Goal: Find contact information: Find contact information

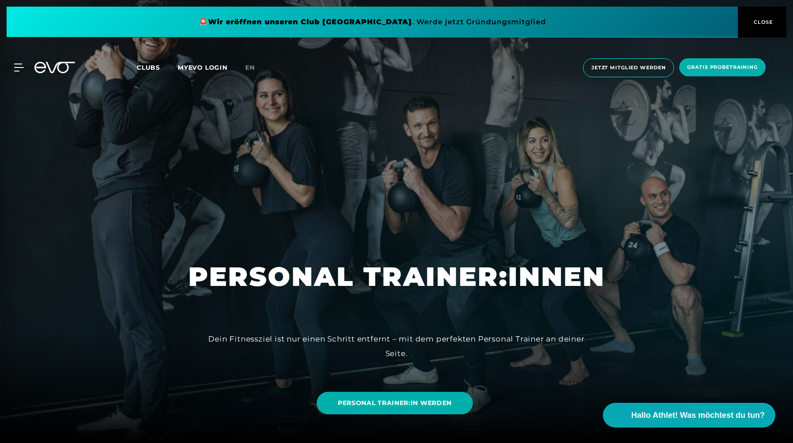
click at [146, 71] on span "Clubs" at bounding box center [148, 68] width 23 height 8
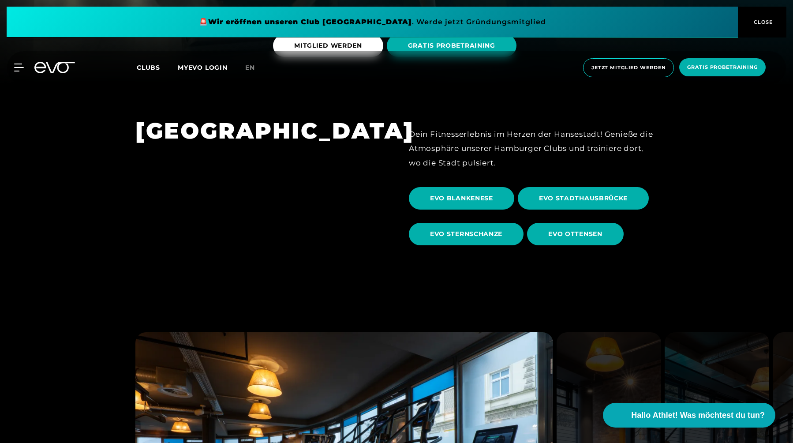
scroll to position [361, 0]
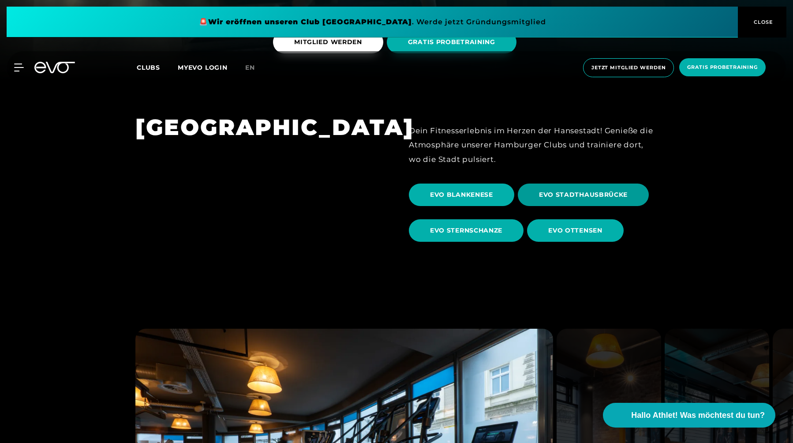
click at [576, 187] on span "EVO STADTHAUSBRÜCKE" at bounding box center [583, 195] width 131 height 22
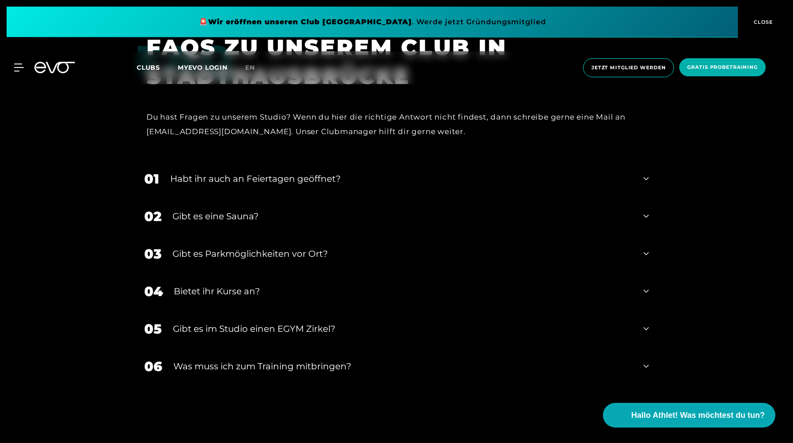
scroll to position [3433, 0]
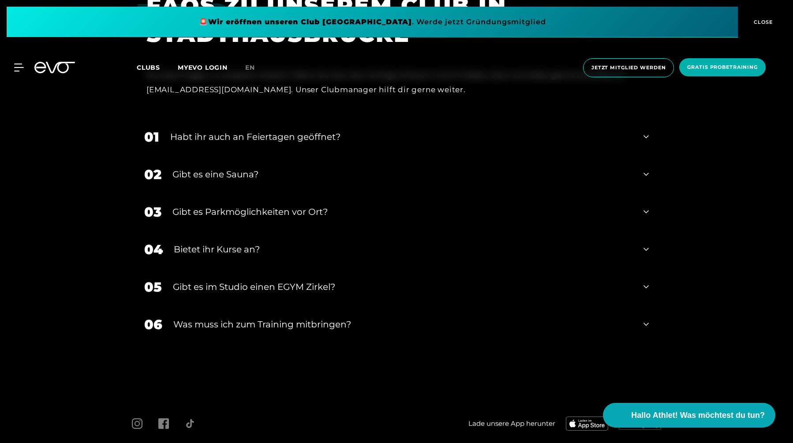
click at [651, 163] on div "02 Gibt es eine Sauna?" at bounding box center [396, 174] width 522 height 37
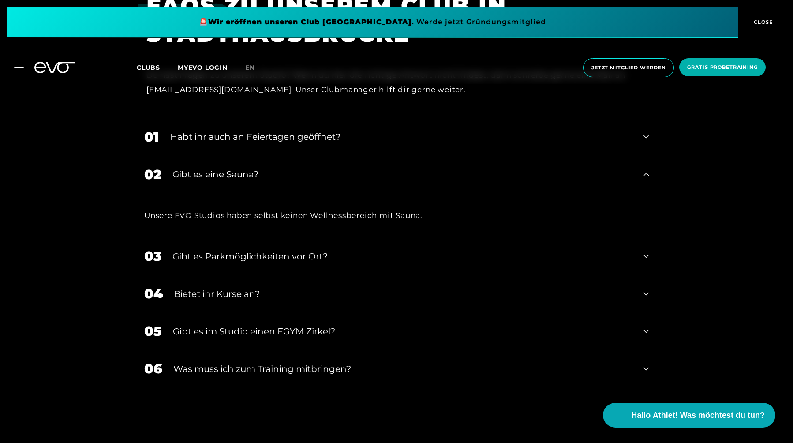
click at [650, 164] on div "02 Gibt es eine Sauna?" at bounding box center [396, 174] width 522 height 37
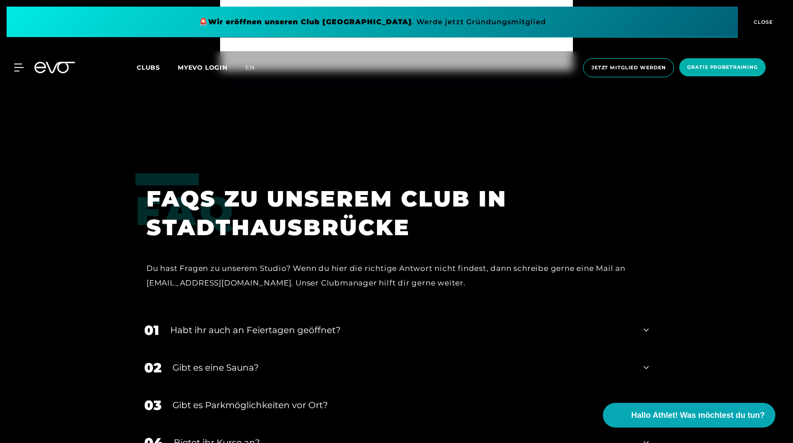
scroll to position [3101, 0]
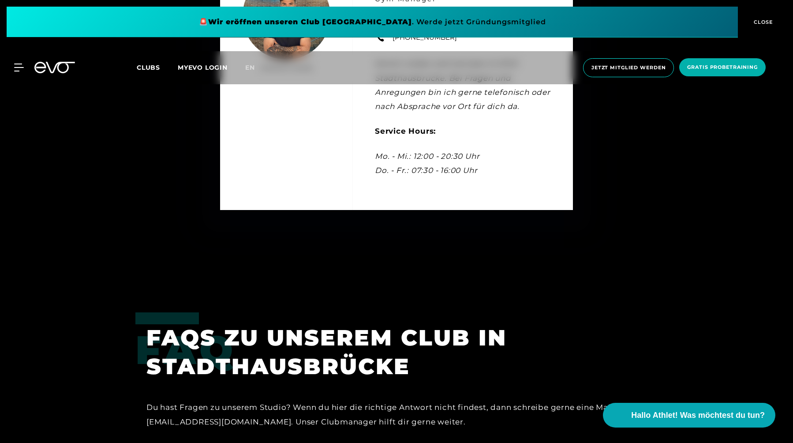
click at [23, 72] on div "MyEVO Login Über EVO Mitgliedschaften Probetraining TAGESPASS EVO Studios [GEOG…" at bounding box center [397, 67] width 790 height 33
click at [19, 69] on icon at bounding box center [20, 68] width 13 height 8
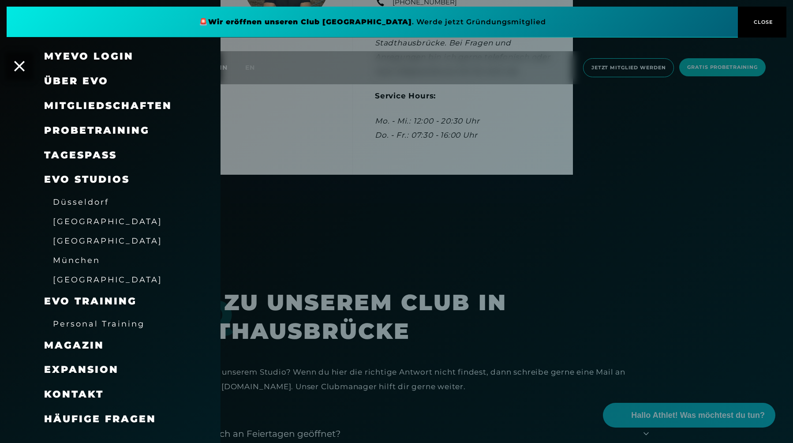
scroll to position [3152, 0]
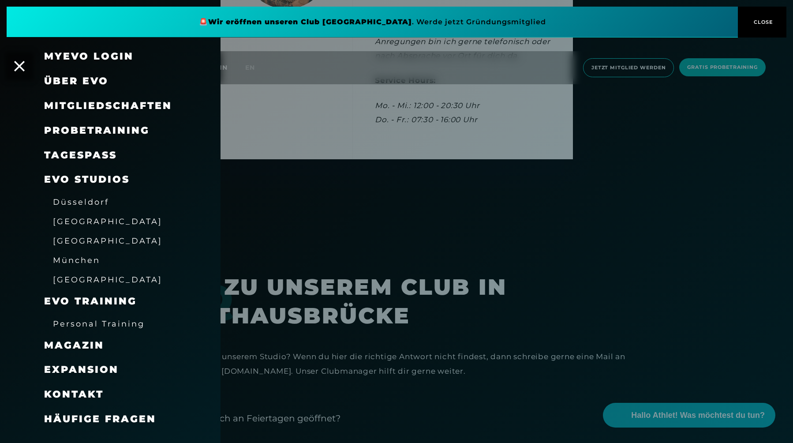
click at [79, 319] on link "Personal Training" at bounding box center [99, 323] width 92 height 11
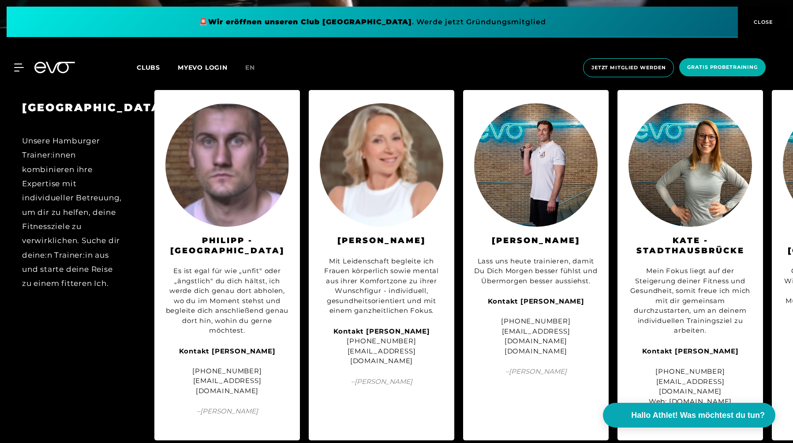
click at [522, 351] on div "Kontakt [PERSON_NAME] [PHONE_NUMBER] [EMAIL_ADDRESS][DOMAIN_NAME] [DOMAIN_NAME]" at bounding box center [536, 326] width 124 height 60
copy div "[DOMAIN_NAME]"
click at [551, 339] on div "Kontakt [PERSON_NAME] [PHONE_NUMBER] [EMAIL_ADDRESS][DOMAIN_NAME] [DOMAIN_NAME]" at bounding box center [536, 326] width 124 height 60
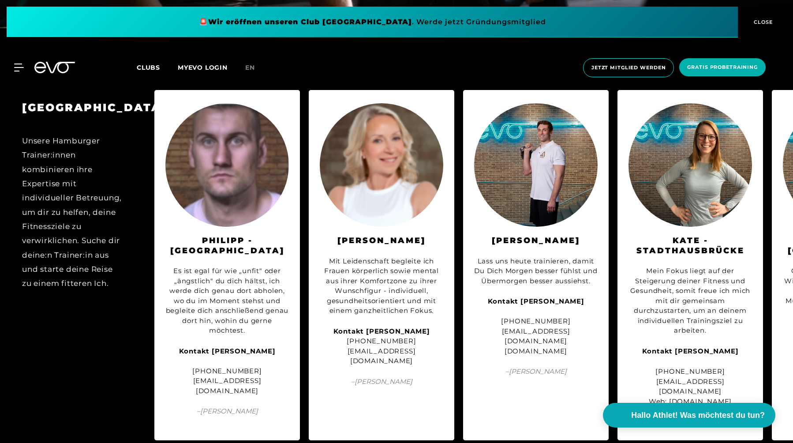
click at [547, 341] on div "Kontakt [PERSON_NAME] [PHONE_NUMBER] [EMAIL_ADDRESS][DOMAIN_NAME] [DOMAIN_NAME]" at bounding box center [536, 326] width 124 height 60
copy div "[EMAIL_ADDRESS][DOMAIN_NAME]"
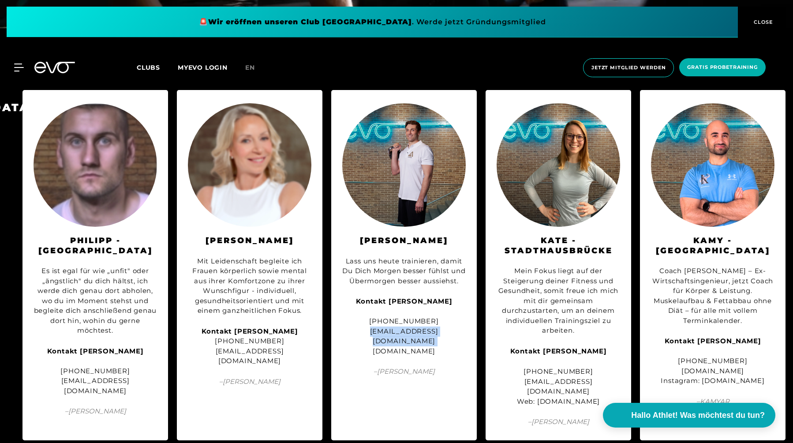
scroll to position [0, 133]
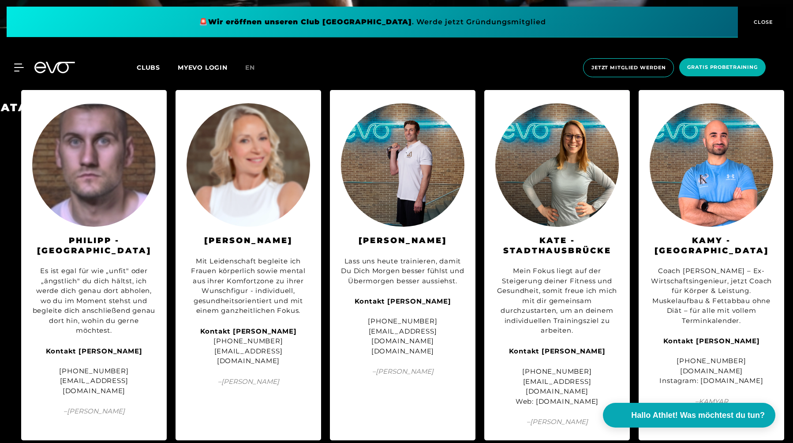
click at [715, 351] on div "Kontakt [PERSON_NAME] [PHONE_NUMBER] [DOMAIN_NAME] Instagram: [DOMAIN_NAME]" at bounding box center [712, 361] width 124 height 50
copy div "[DOMAIN_NAME]"
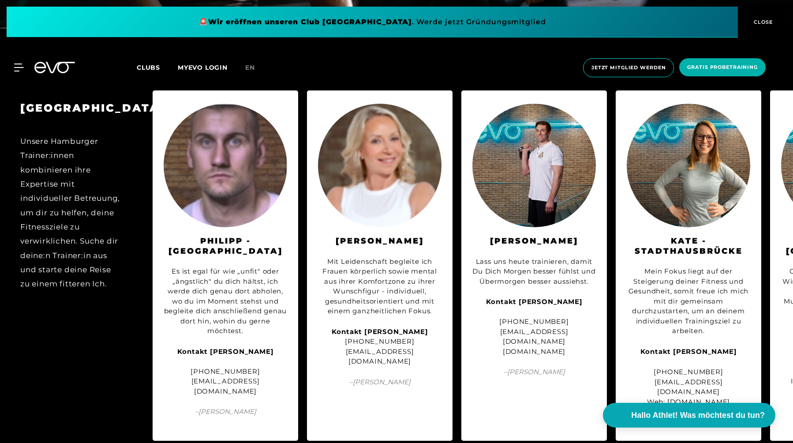
scroll to position [0, 0]
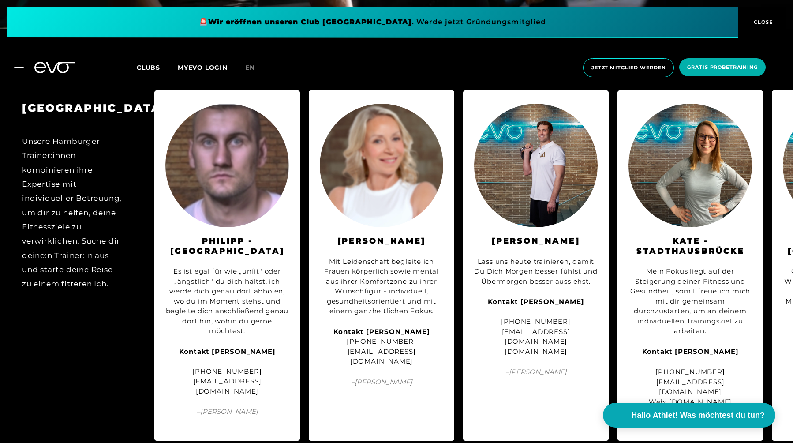
click at [224, 256] on div "Es ist egal für wie „unfit" oder „ängstlich" du dich hältst, ich werde dich gen…" at bounding box center [227, 331] width 124 height 151
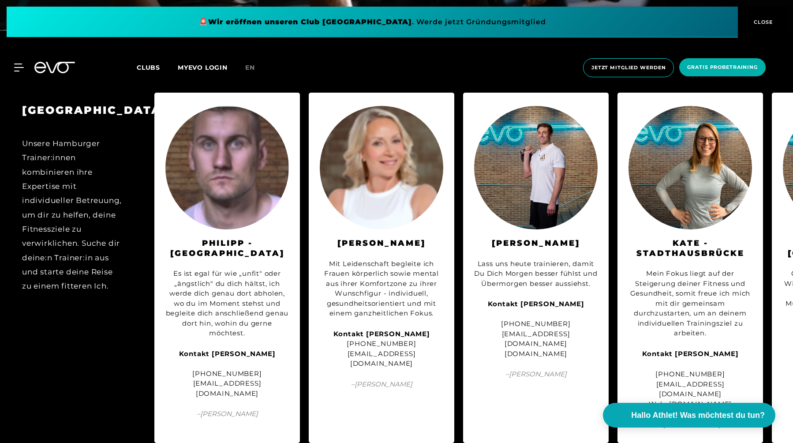
scroll to position [1887, 0]
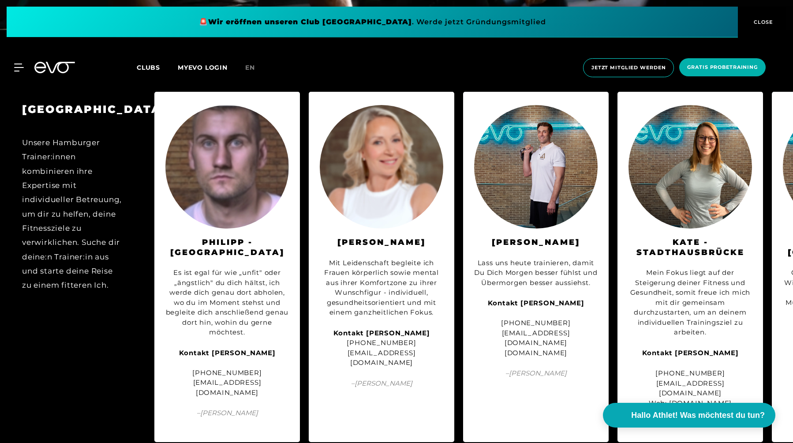
click at [671, 375] on div "[PHONE_NUMBER] [EMAIL_ADDRESS][DOMAIN_NAME] Web: [DOMAIN_NAME]" at bounding box center [691, 388] width 124 height 40
click at [667, 384] on div "[PHONE_NUMBER] [EMAIL_ADDRESS][DOMAIN_NAME] Web: [DOMAIN_NAME]" at bounding box center [691, 388] width 124 height 40
click at [669, 383] on div "[PHONE_NUMBER] [EMAIL_ADDRESS][DOMAIN_NAME] Web: [DOMAIN_NAME]" at bounding box center [691, 388] width 124 height 40
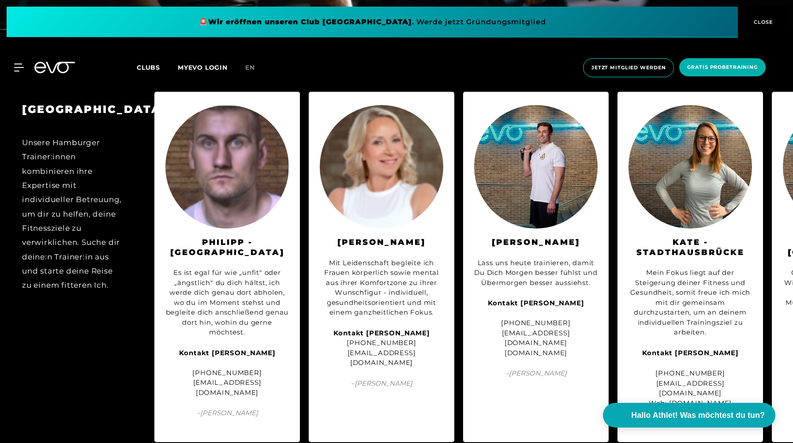
drag, startPoint x: 654, startPoint y: 384, endPoint x: 747, endPoint y: 381, distance: 93.2
click at [747, 381] on div "[PHONE_NUMBER] [EMAIL_ADDRESS][DOMAIN_NAME] Web: [DOMAIN_NAME]" at bounding box center [691, 388] width 124 height 40
copy div "[DOMAIN_NAME]"
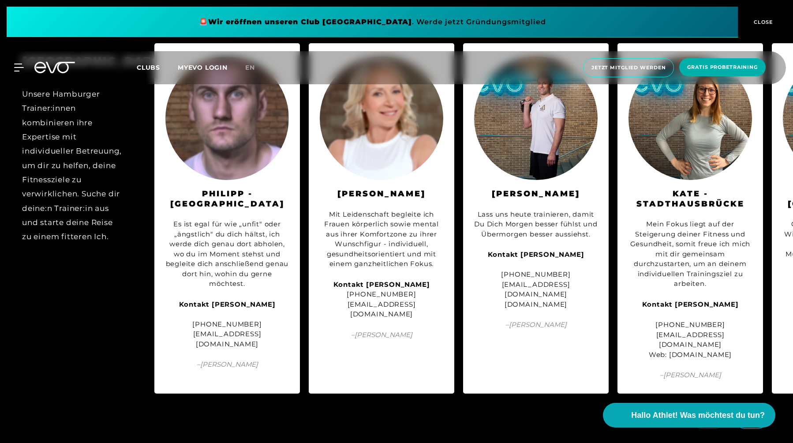
scroll to position [1939, 0]
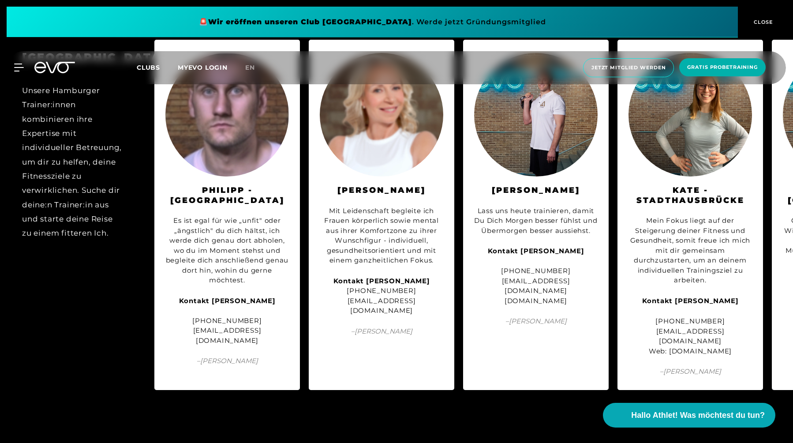
click at [739, 406] on span at bounding box center [751, 415] width 32 height 19
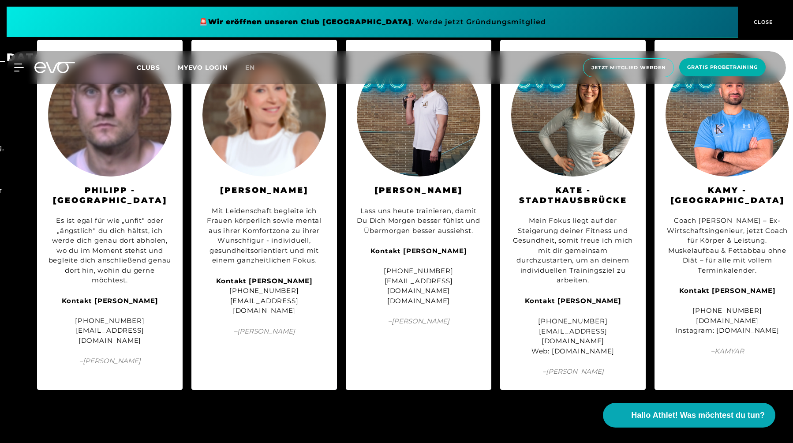
scroll to position [0, 133]
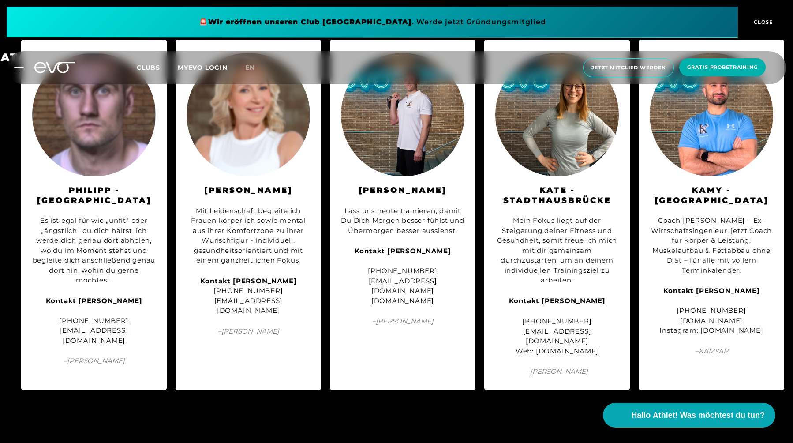
click at [739, 406] on link at bounding box center [753, 410] width 36 height 8
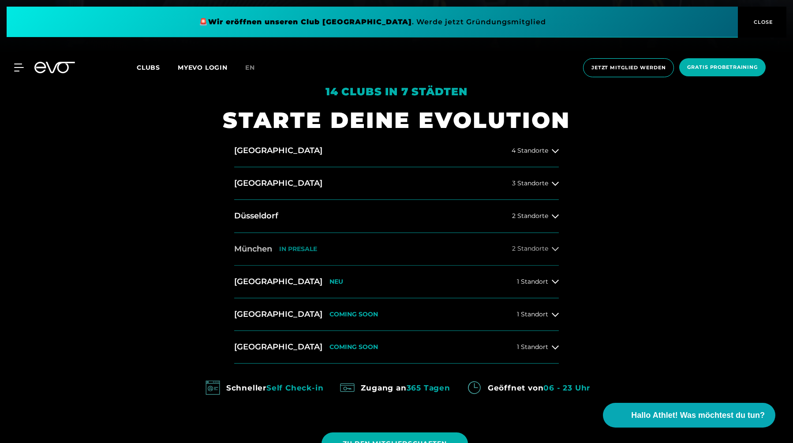
scroll to position [387, 0]
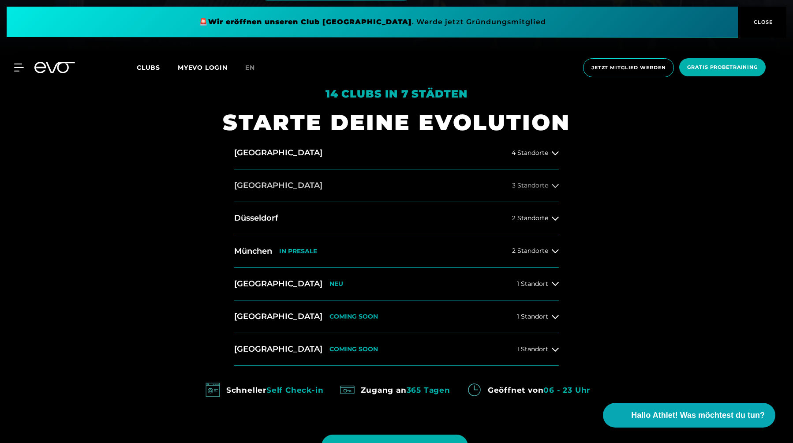
click at [534, 187] on span "3 Standorte" at bounding box center [530, 185] width 36 height 7
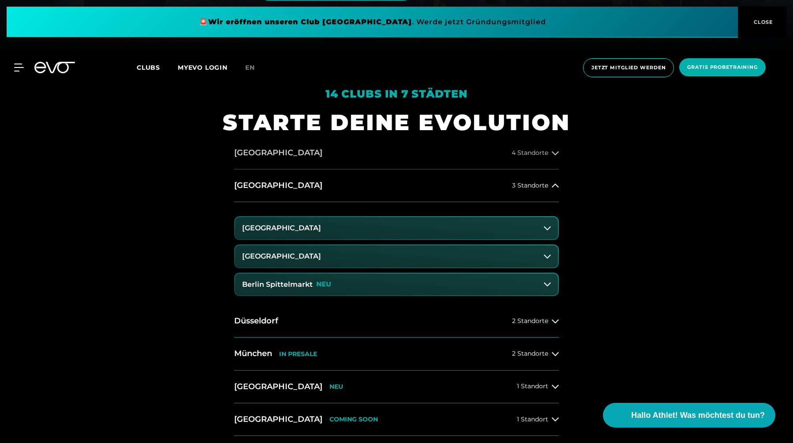
click at [477, 160] on button "[GEOGRAPHIC_DATA] 4 Standorte" at bounding box center [396, 153] width 325 height 33
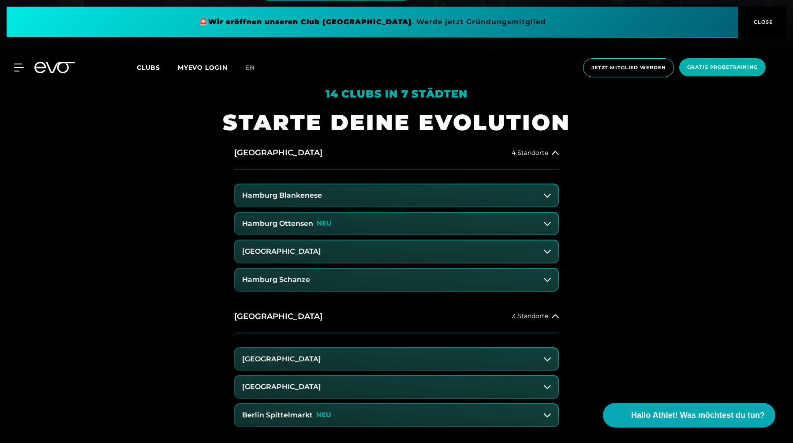
click at [378, 255] on button "[GEOGRAPHIC_DATA]" at bounding box center [396, 251] width 323 height 22
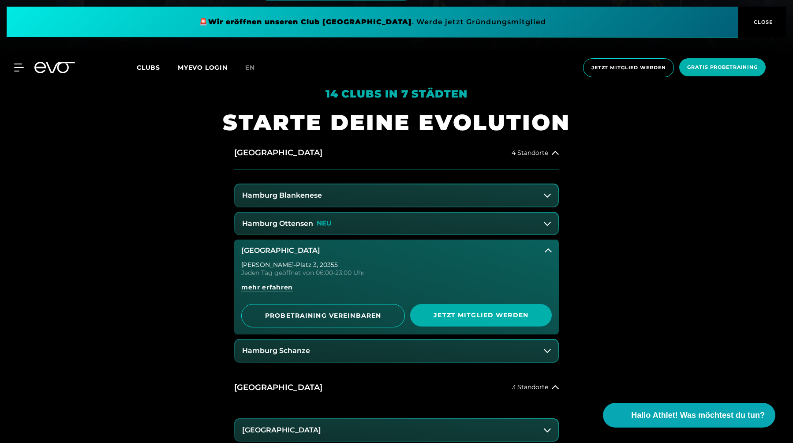
click at [35, 63] on icon at bounding box center [54, 67] width 41 height 11
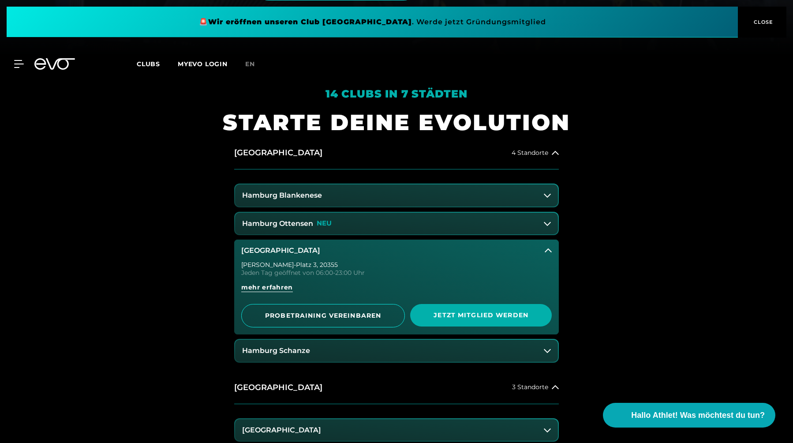
scroll to position [0, 0]
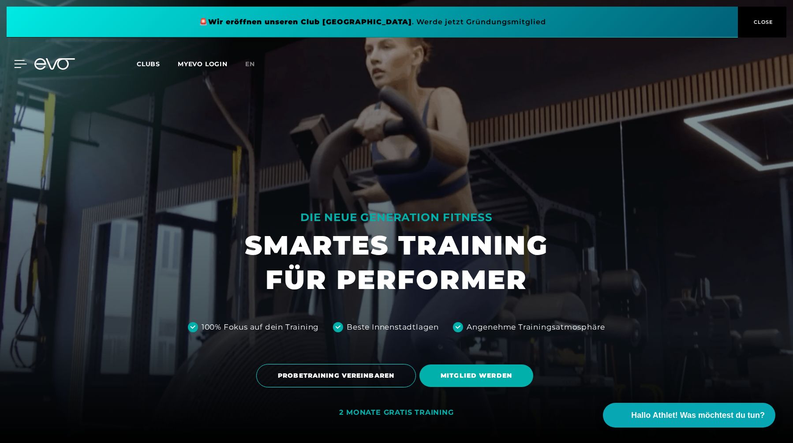
click at [19, 65] on icon at bounding box center [20, 64] width 13 height 8
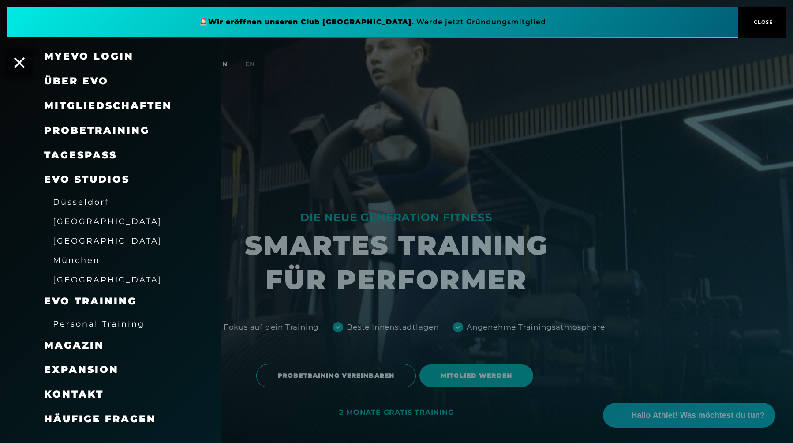
click at [97, 324] on span "Personal Training" at bounding box center [99, 323] width 92 height 9
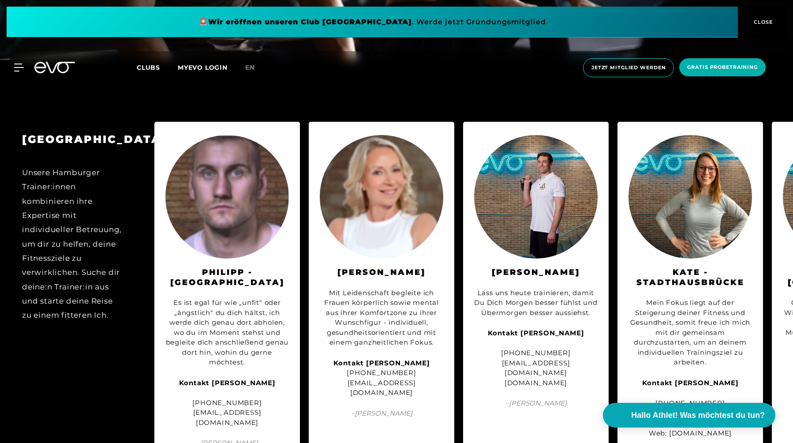
scroll to position [1849, 0]
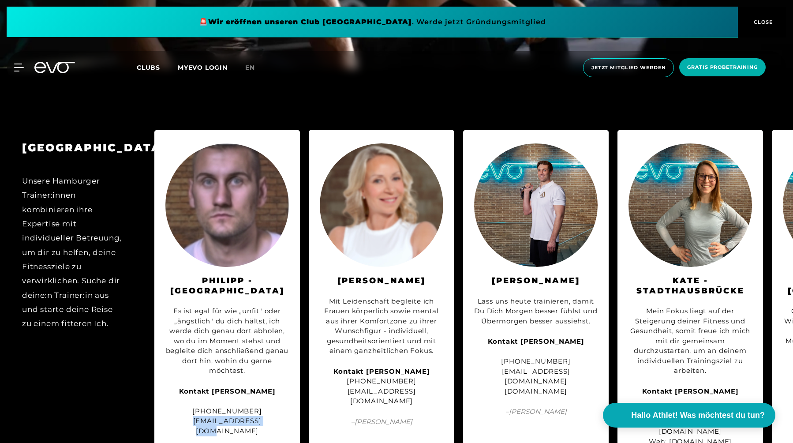
drag, startPoint x: 240, startPoint y: 402, endPoint x: 160, endPoint y: 405, distance: 80.8
click at [160, 405] on div "[PERSON_NAME] - Hamburg Es ist egal für wie „unfit" oder „ängstlich" du dich hä…" at bounding box center [227, 305] width 146 height 350
copy div "coach.philipmueller"
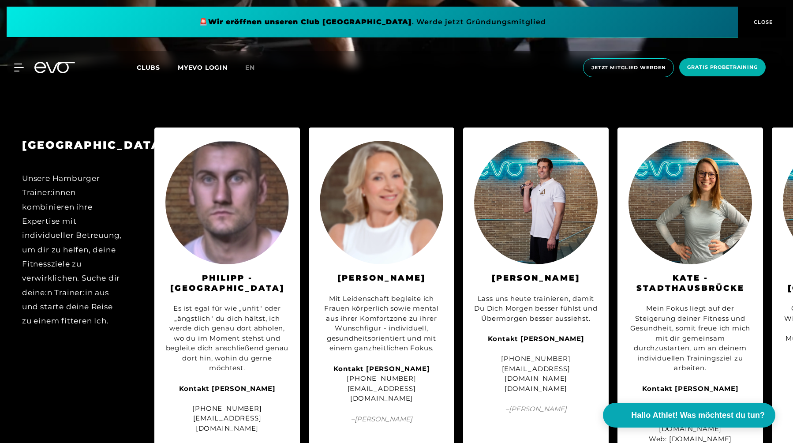
scroll to position [1862, 0]
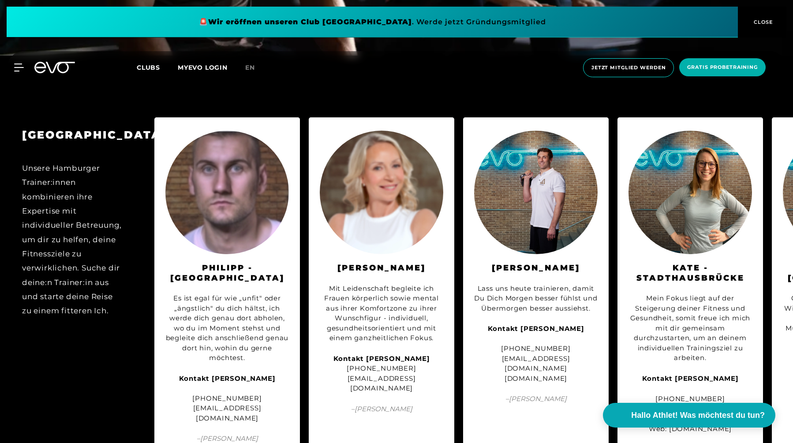
click at [210, 374] on strong "Kontakt [PERSON_NAME]" at bounding box center [227, 378] width 97 height 8
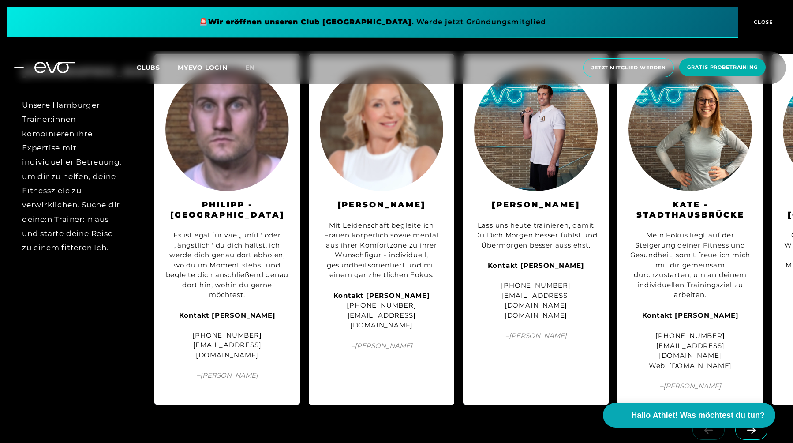
scroll to position [1929, 0]
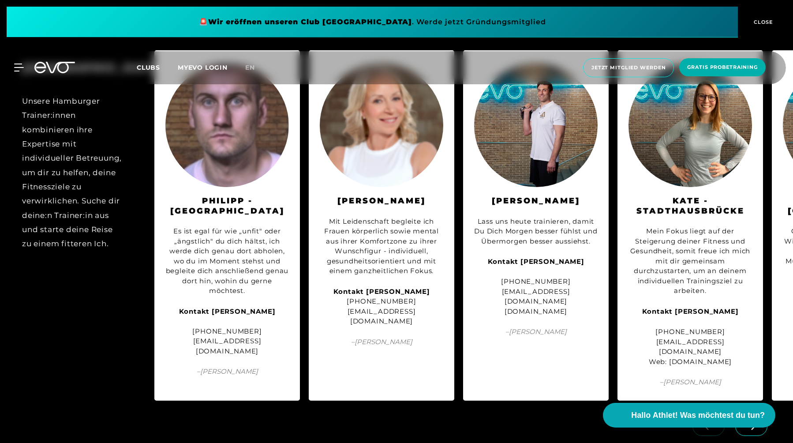
click at [221, 323] on div "Kontakt Phillip Müller +49 157 70638383 coach.philipmueller@gmail.com" at bounding box center [227, 332] width 124 height 50
copy div "[EMAIL_ADDRESS][DOMAIN_NAME]"
